Goal: Task Accomplishment & Management: Complete application form

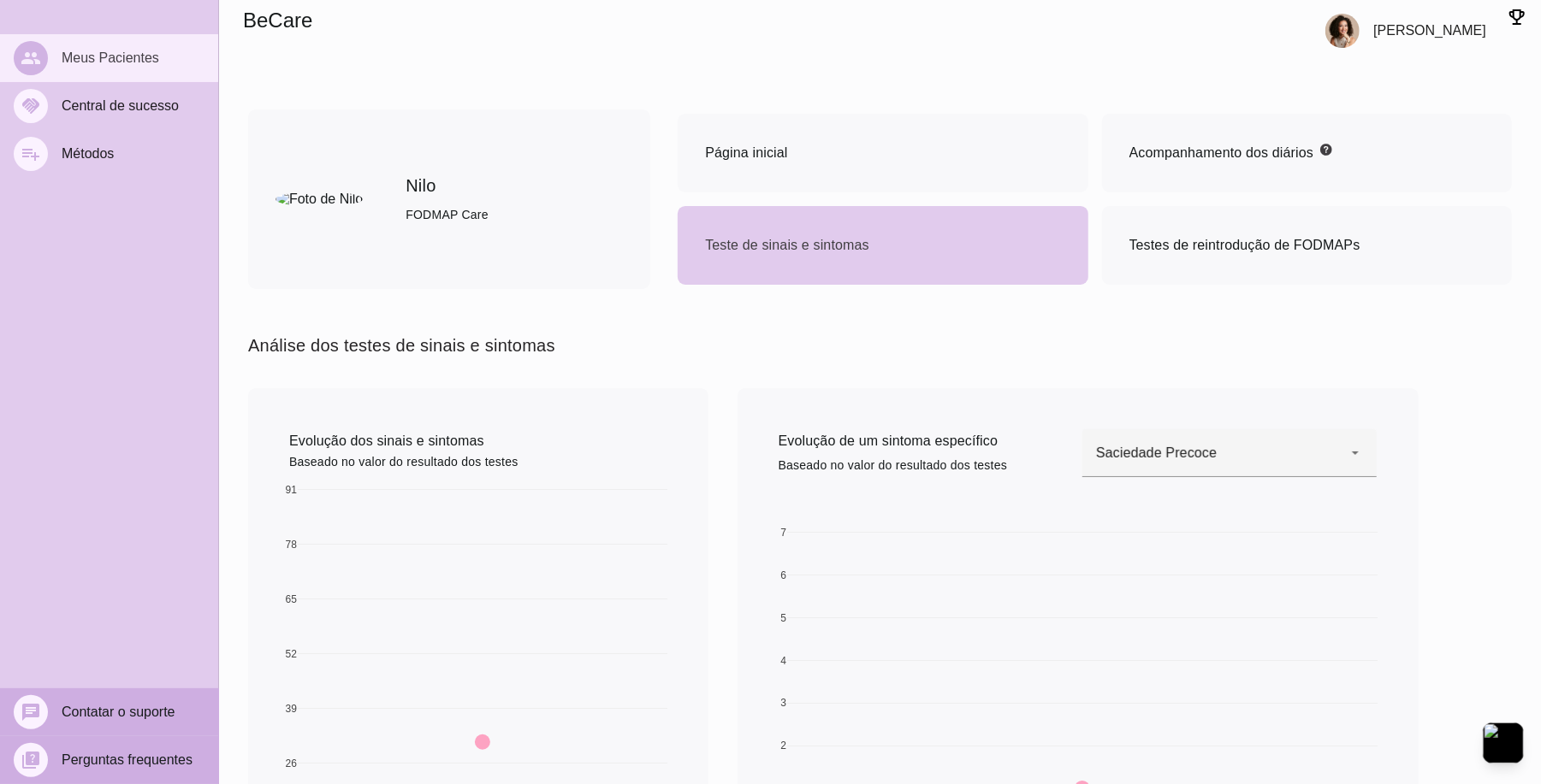
click at [103, 48] on mwc-list-item "people Meus Pacientes" at bounding box center [109, 58] width 218 height 48
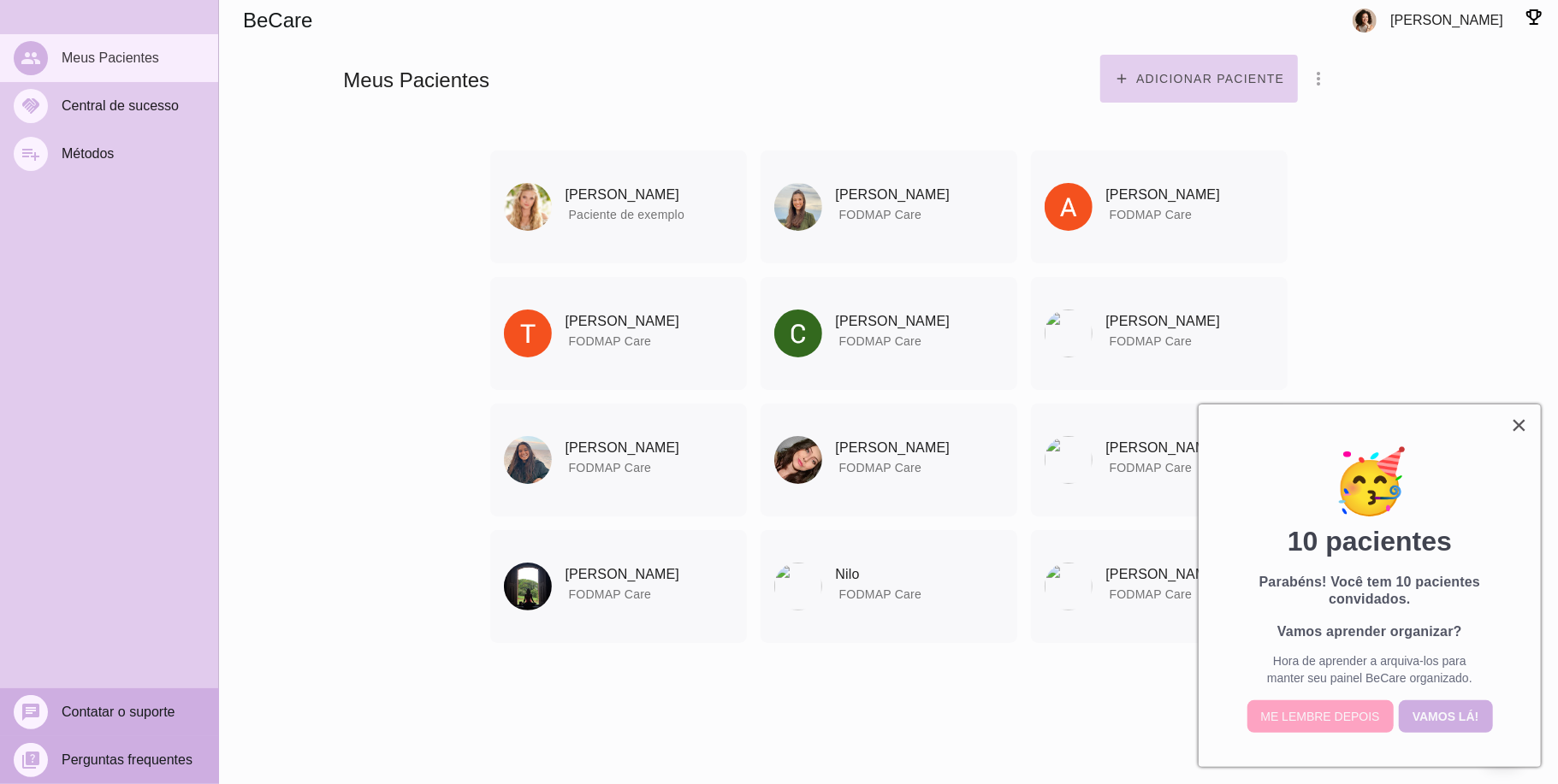
click at [0, 0] on slot "Adicionar paciente" at bounding box center [0, 0] width 0 height 0
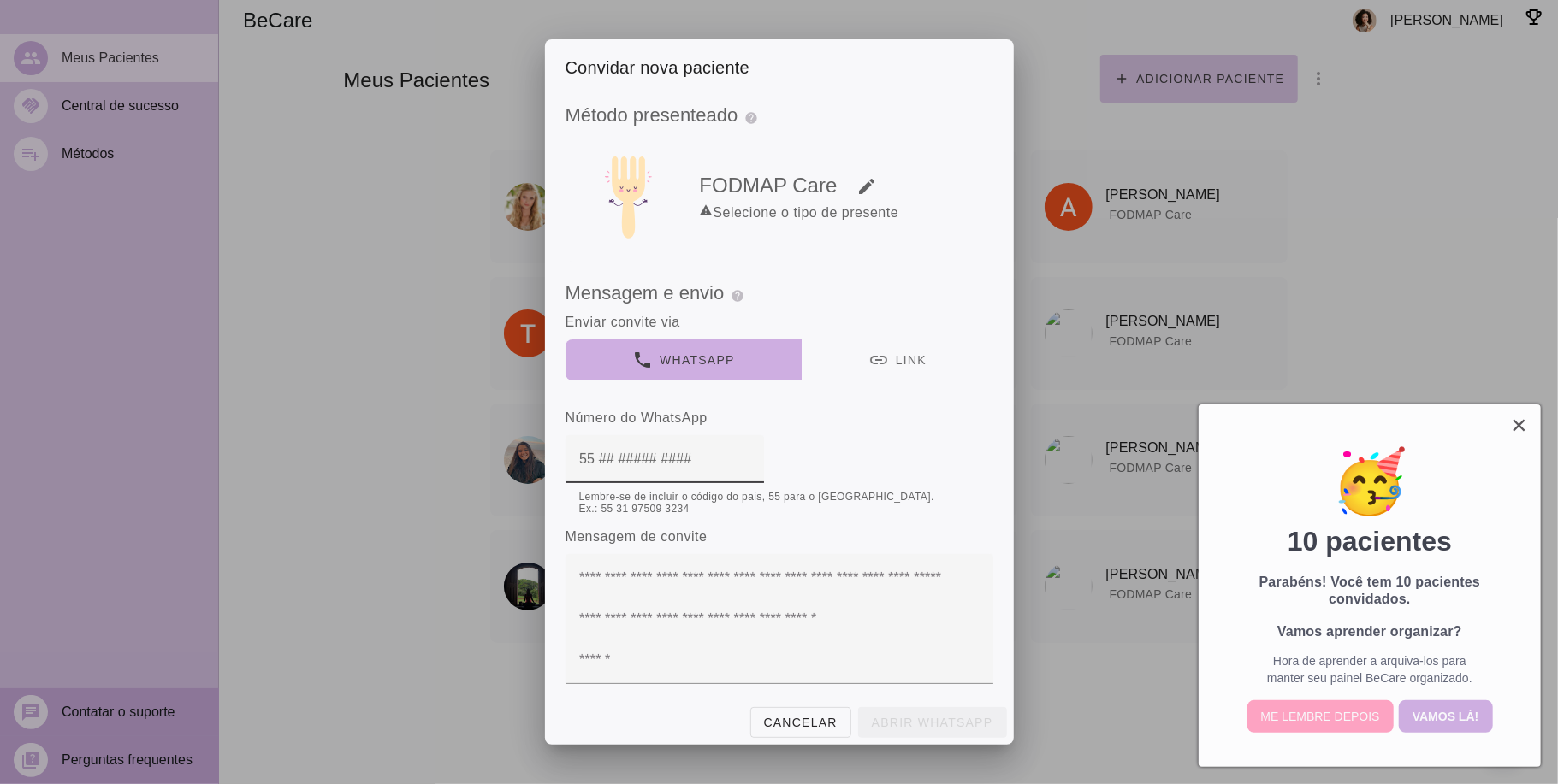
click at [1285, 721] on div at bounding box center [779, 392] width 1558 height 784
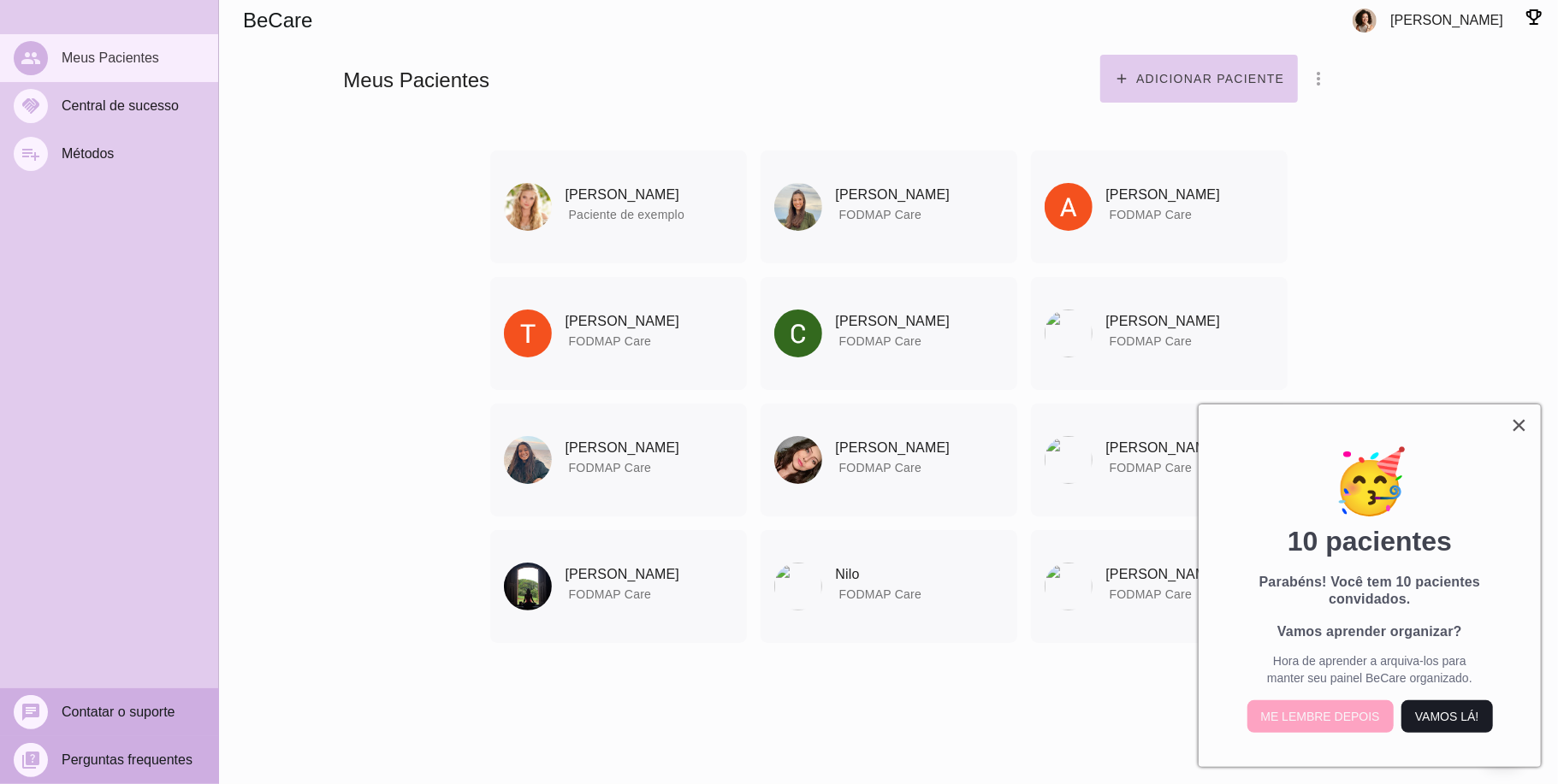
click at [1417, 715] on button "Vamos lá!" at bounding box center [1446, 716] width 91 height 32
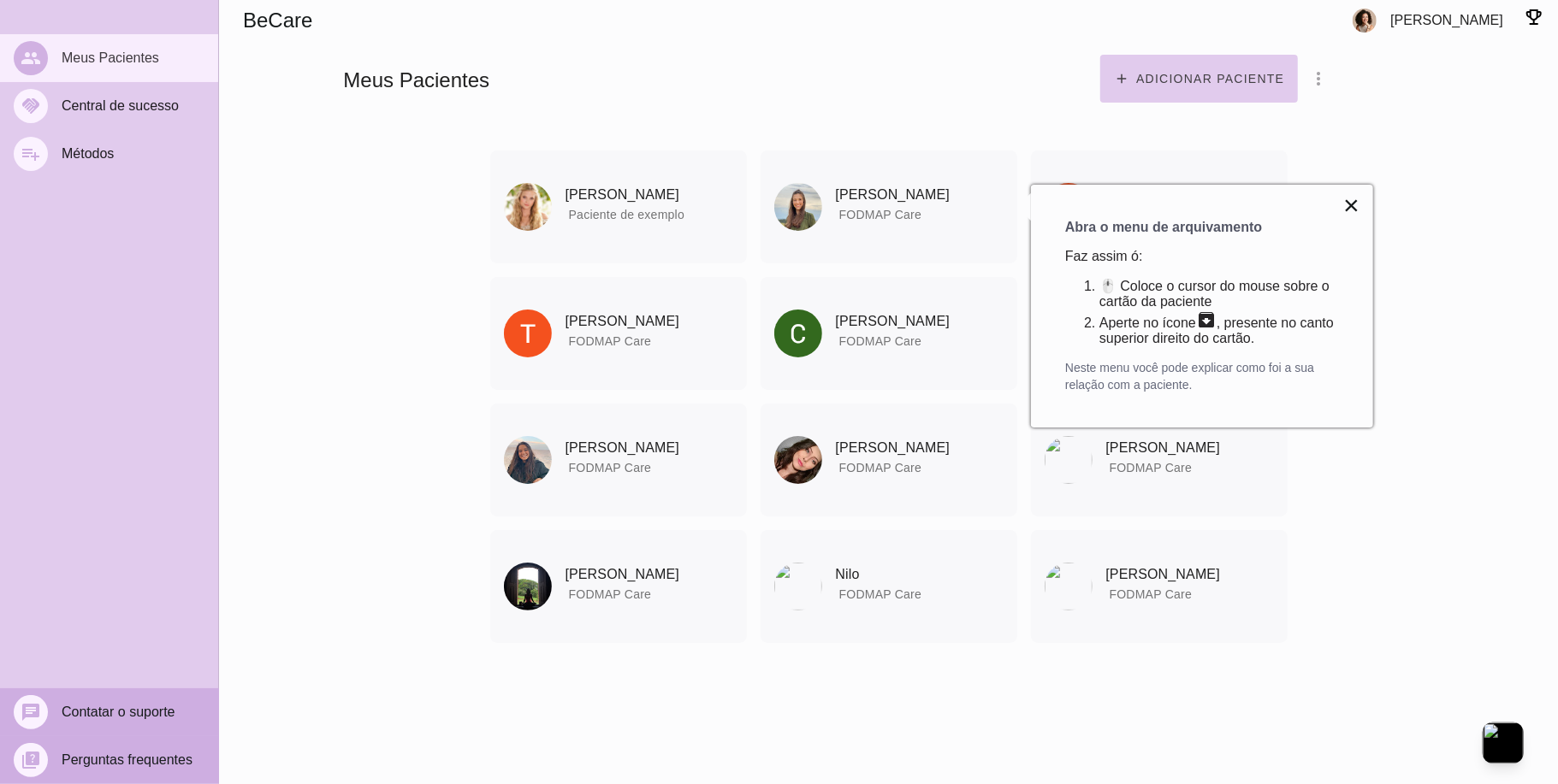
click at [1346, 206] on button "×" at bounding box center [1351, 206] width 17 height 27
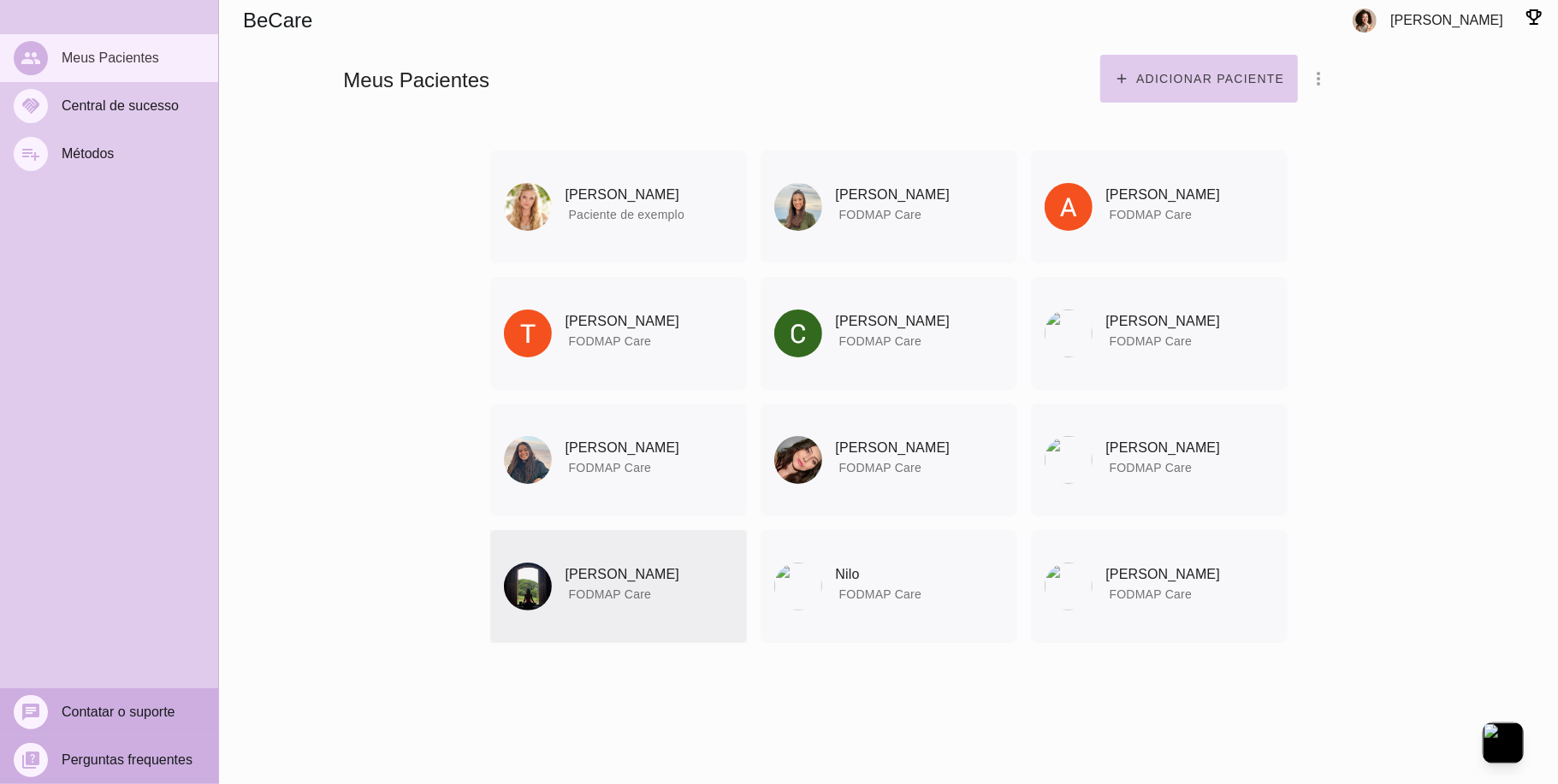
click at [0, 0] on icon "archive" at bounding box center [0, 0] width 0 height 0
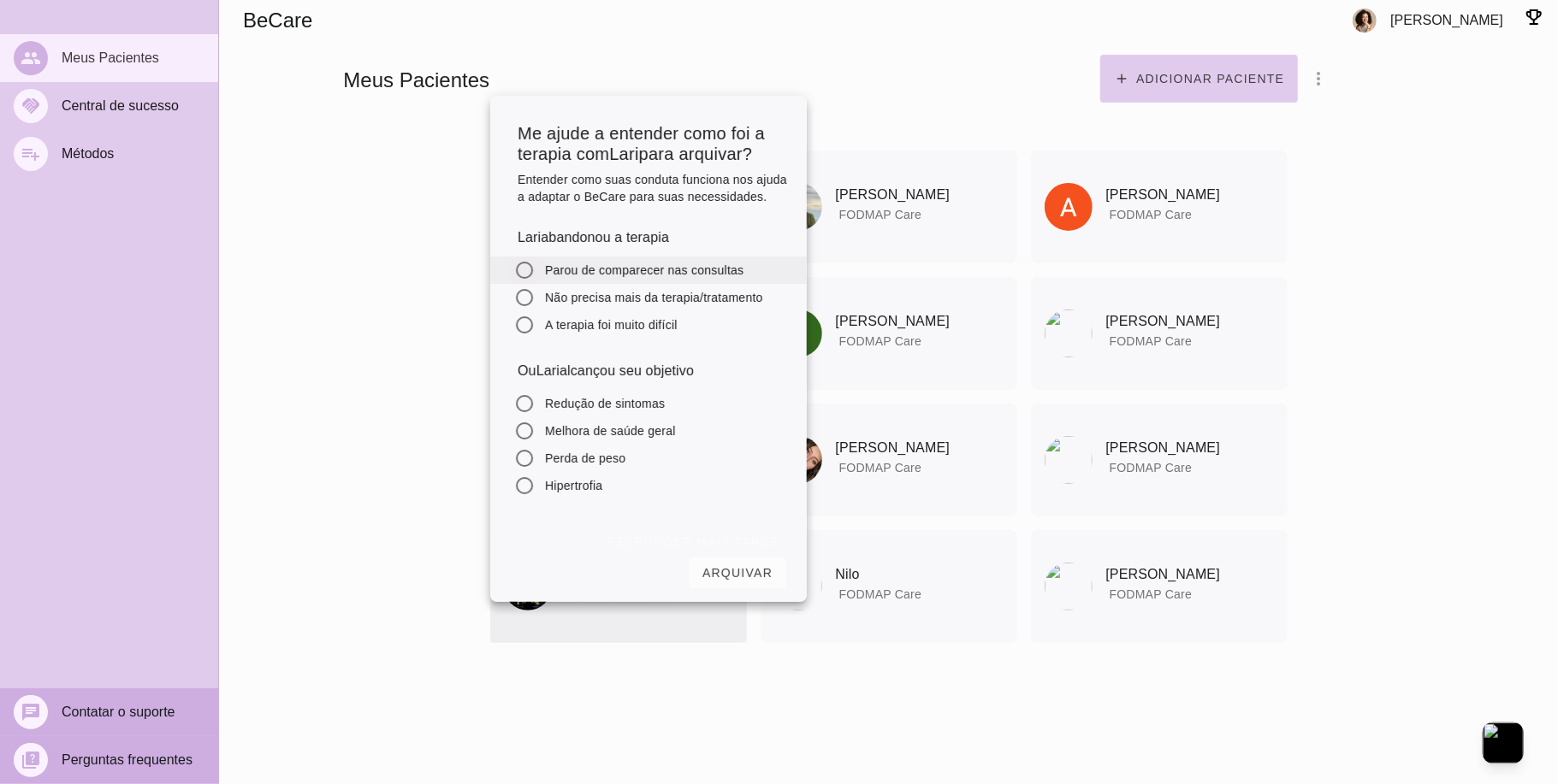
click at [528, 285] on input "radio" at bounding box center [525, 270] width 41 height 41
radio input "*****"
click at [876, 55] on section "Adicionar paciente filter_list_ off Mostrar pacientes convidados e arquivados […" at bounding box center [1180, 55] width 756 height 110
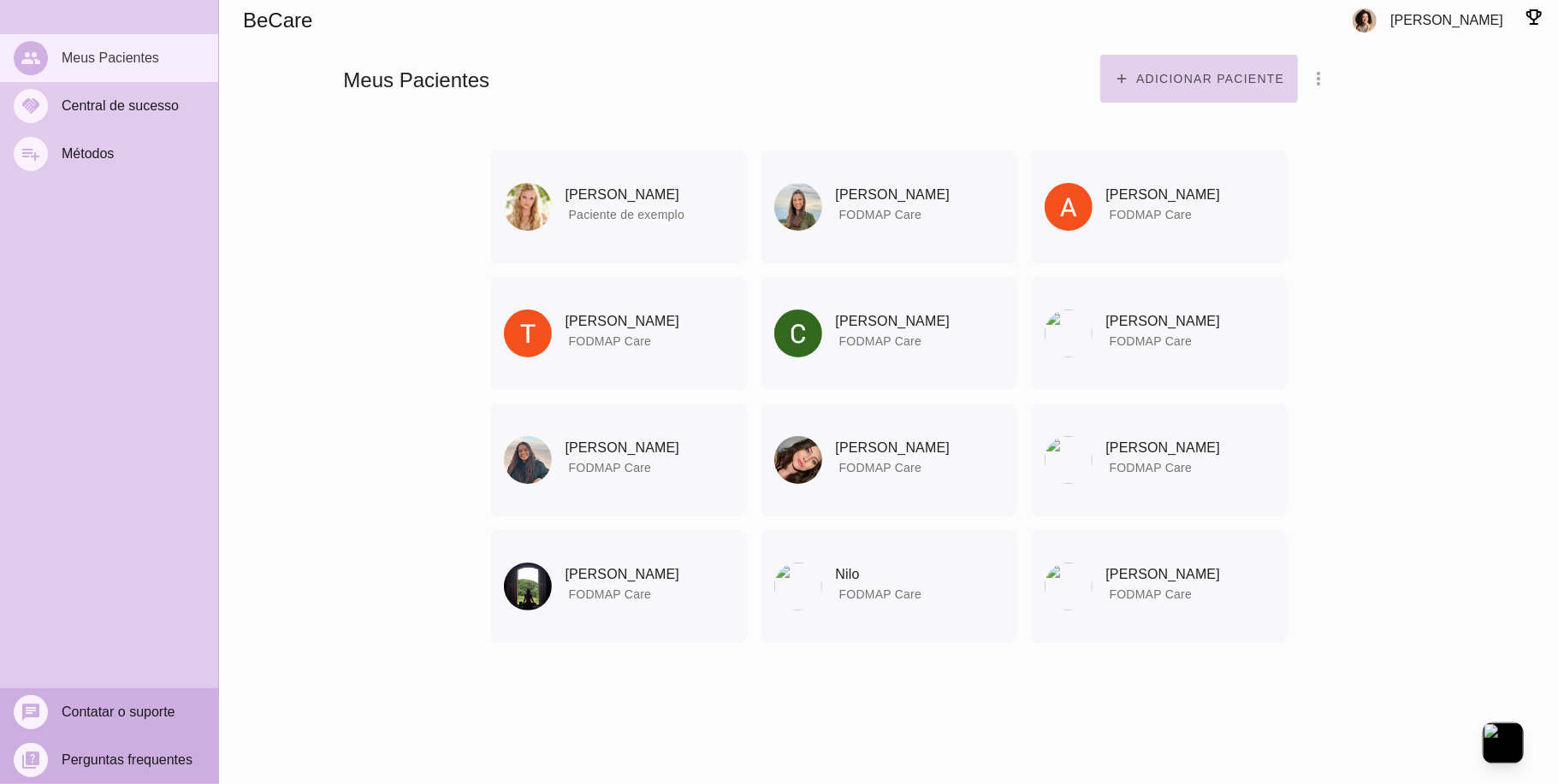
click at [0, 0] on slot "Adicionar paciente" at bounding box center [0, 0] width 0 height 0
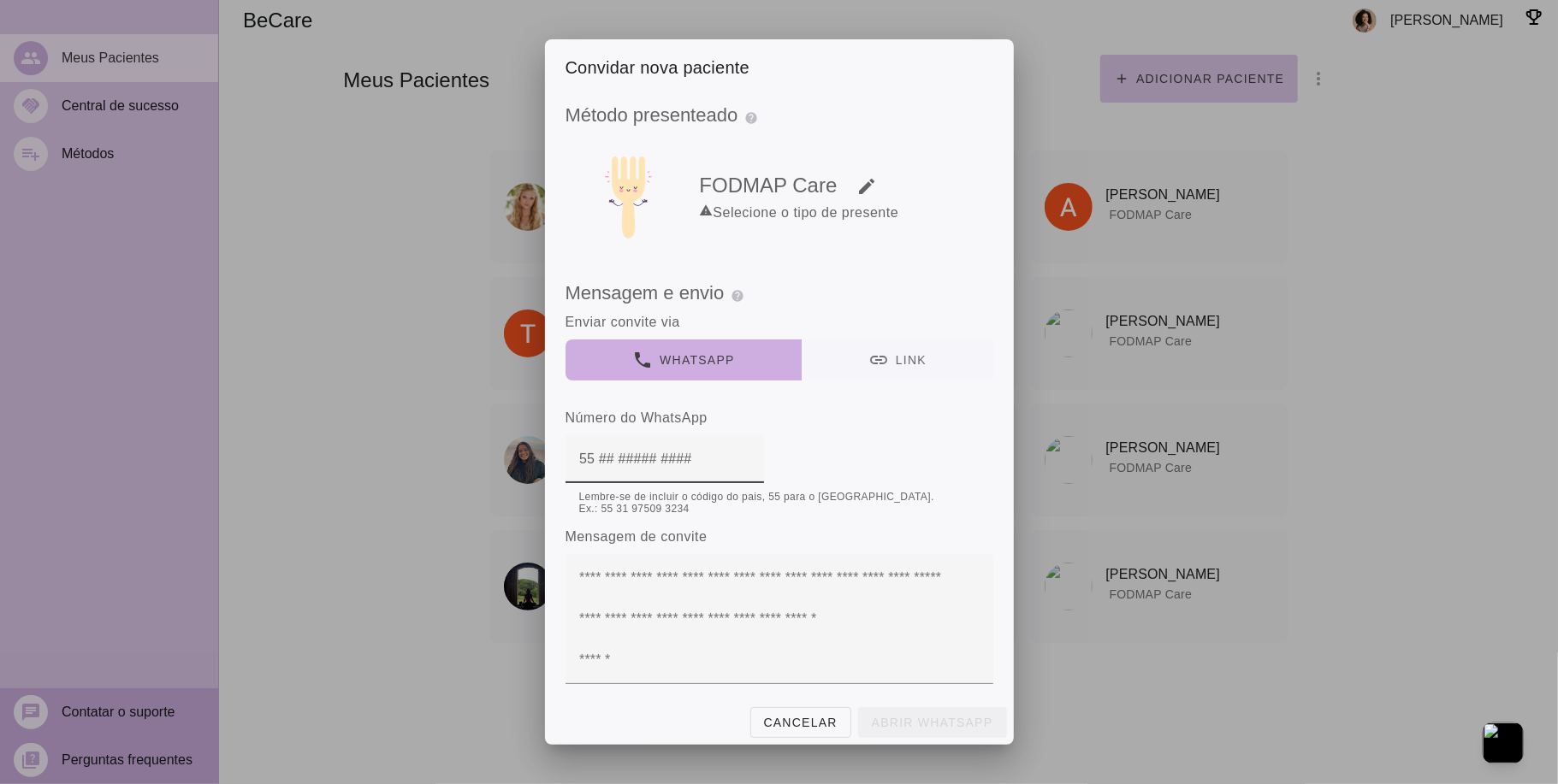
click at [844, 346] on button "link Link" at bounding box center [897, 360] width 192 height 41
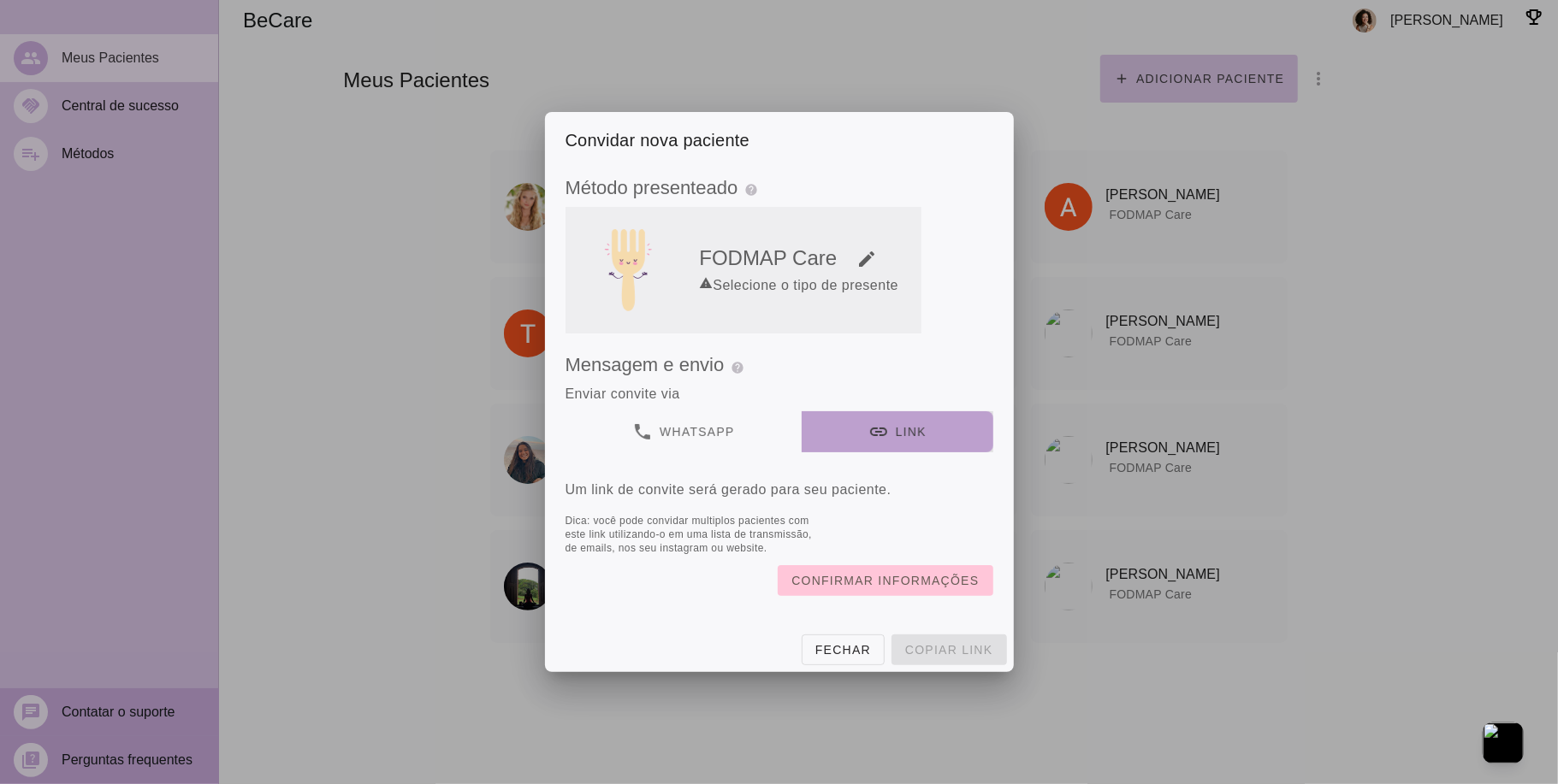
click at [720, 292] on div "warning Selecione o tipo de presente" at bounding box center [806, 285] width 214 height 21
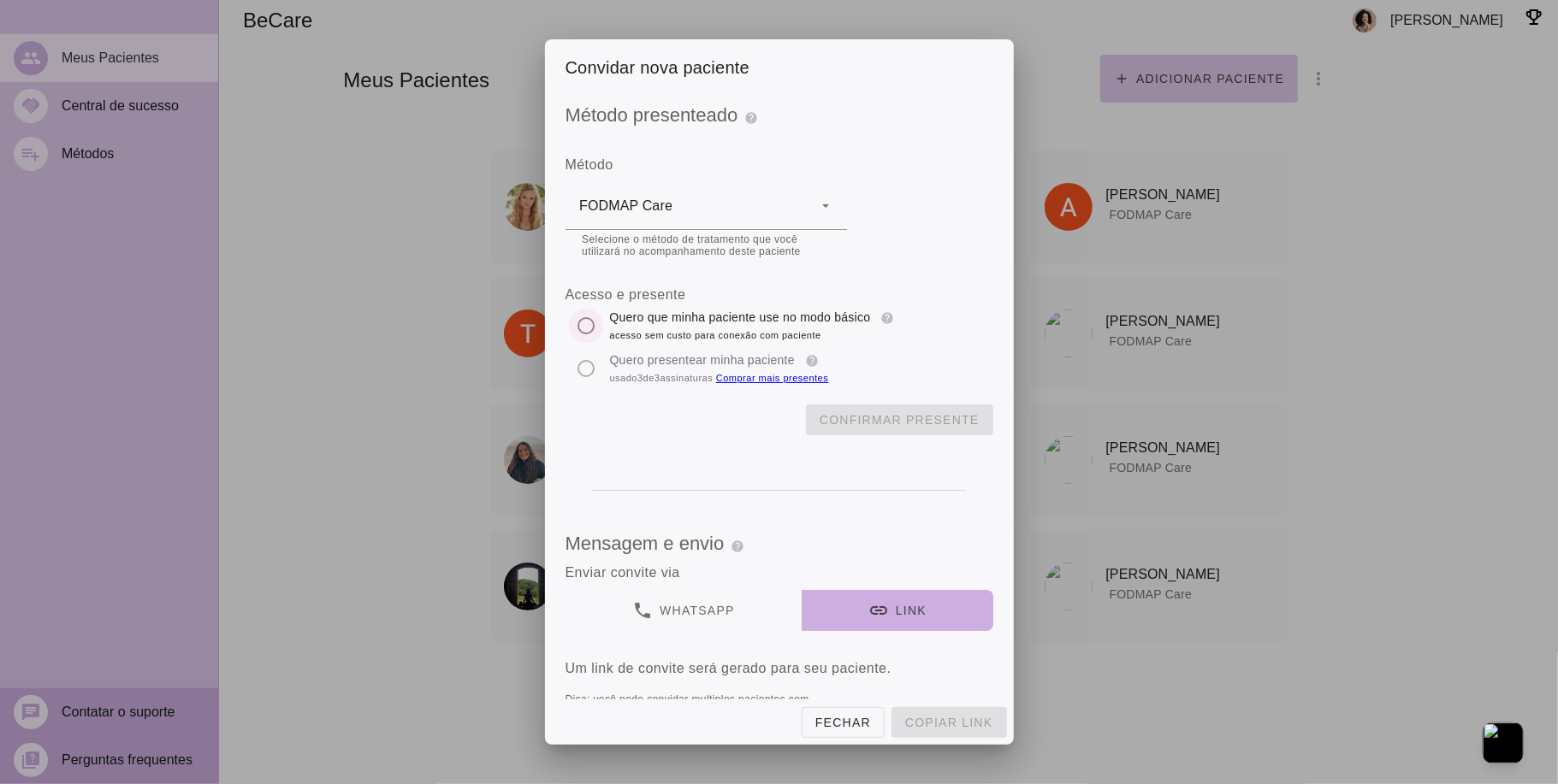
click at [590, 323] on input "[object Object]" at bounding box center [587, 326] width 41 height 41
radio input "****"
type mwc-radio "trial-extension"
click at [0, 0] on slot "Confirmar presente" at bounding box center [0, 0] width 0 height 0
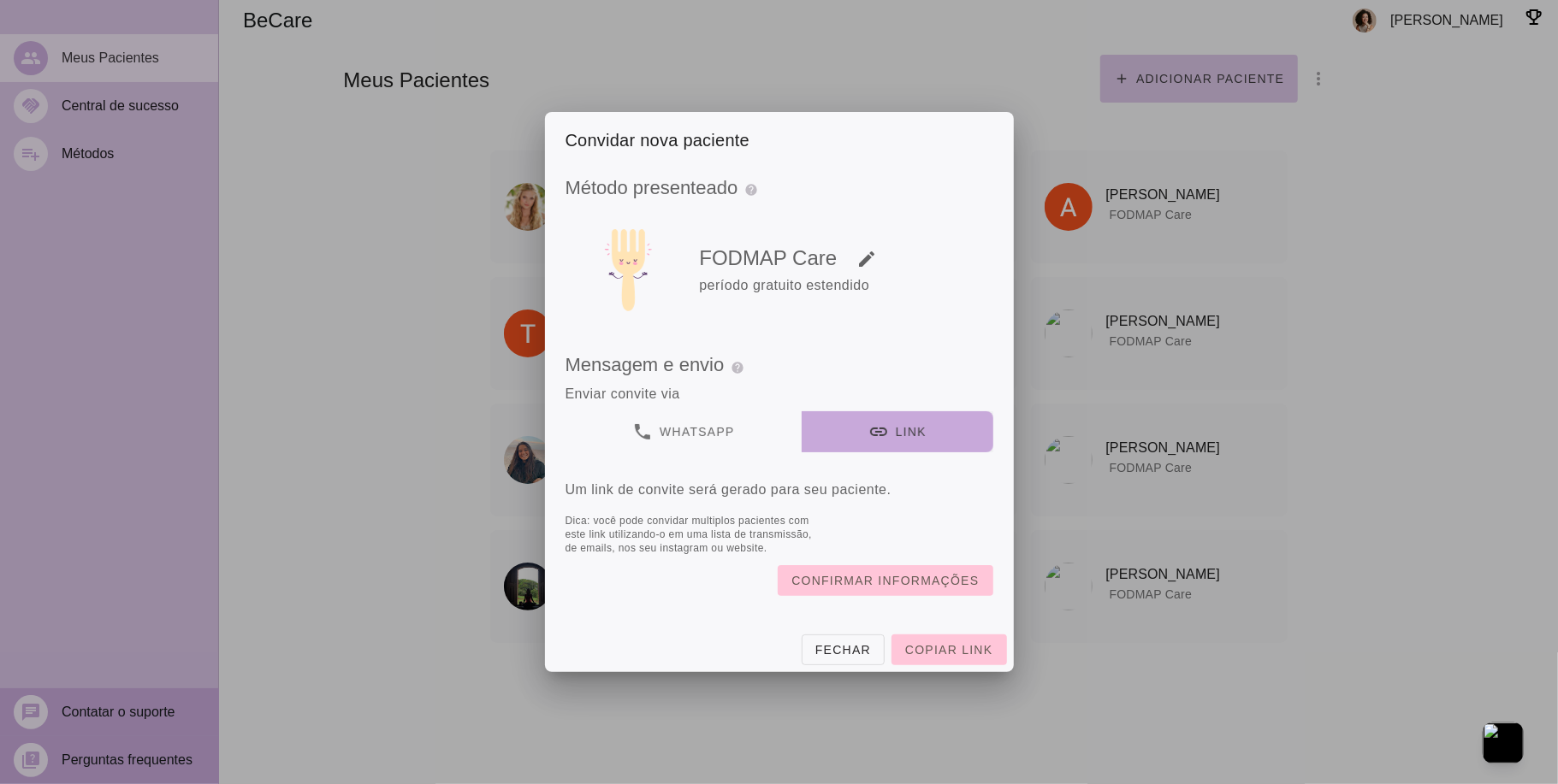
click at [900, 431] on button "link Link" at bounding box center [897, 432] width 192 height 41
click at [969, 652] on span "Copiar link" at bounding box center [948, 650] width 87 height 14
click at [0, 0] on slot "Fechar" at bounding box center [0, 0] width 0 height 0
